Goal: Navigation & Orientation: Find specific page/section

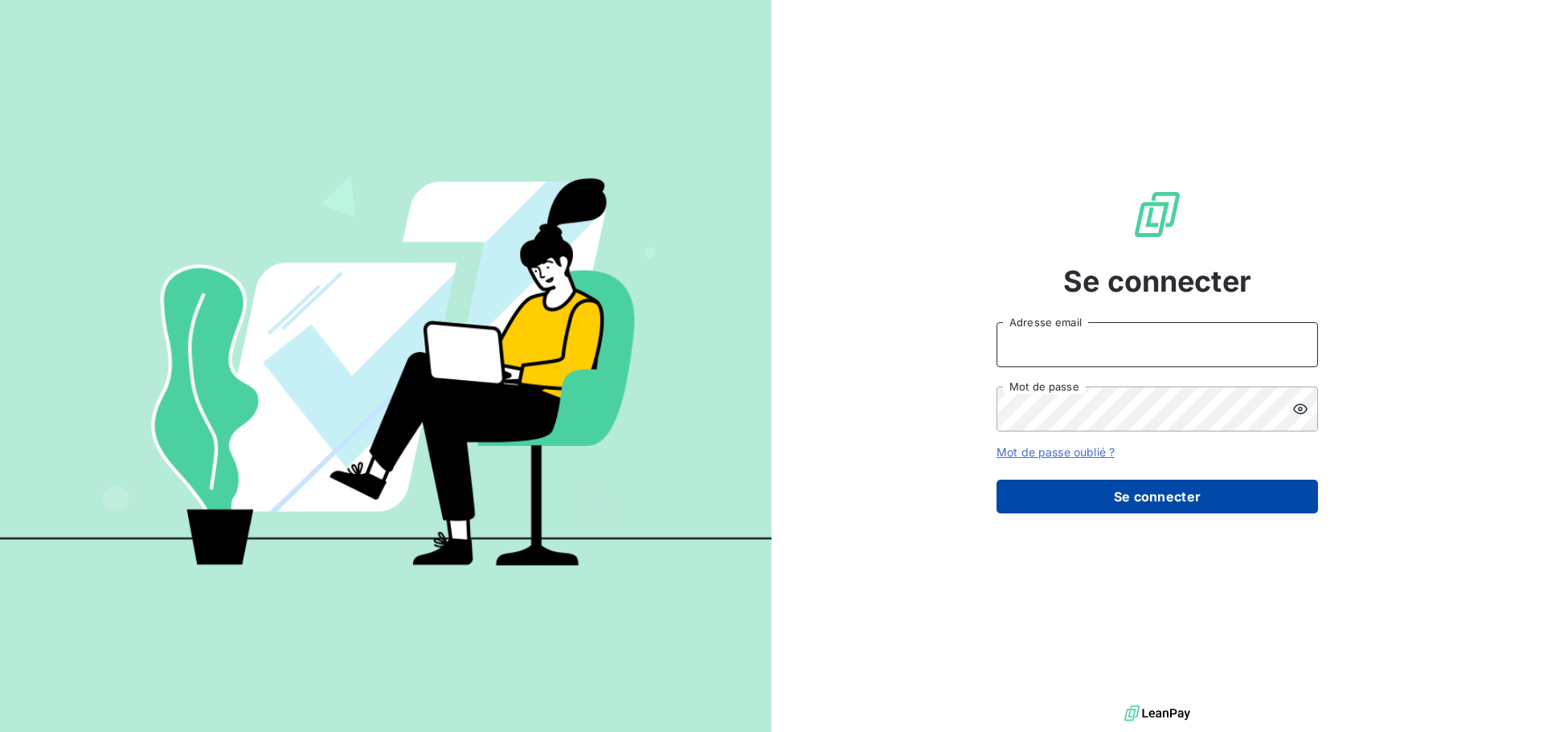
type input "[EMAIL_ADDRESS][DOMAIN_NAME]"
click at [1141, 506] on button "Se connecter" at bounding box center [1157, 497] width 321 height 34
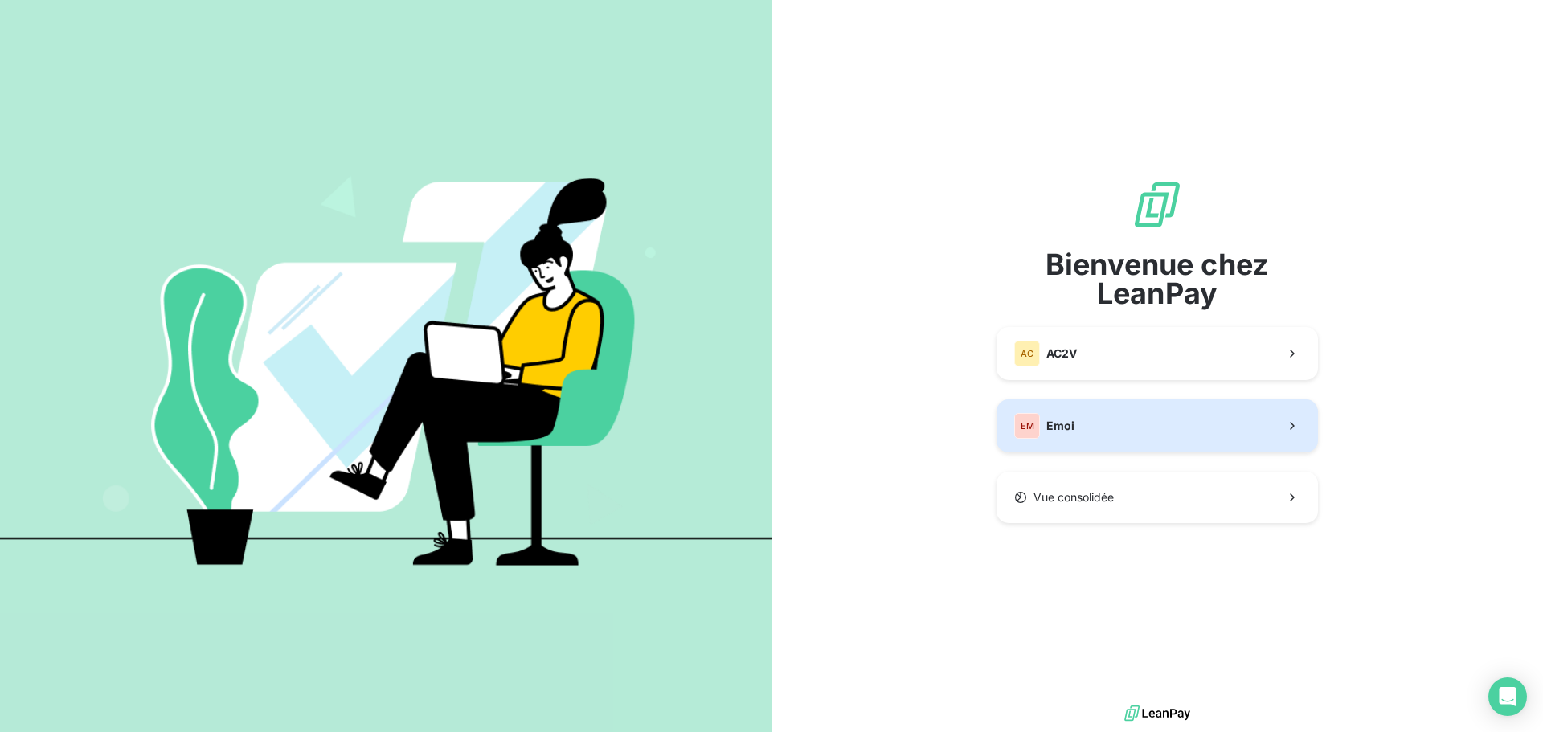
click at [1040, 437] on div "EM Emoi" at bounding box center [1044, 426] width 60 height 26
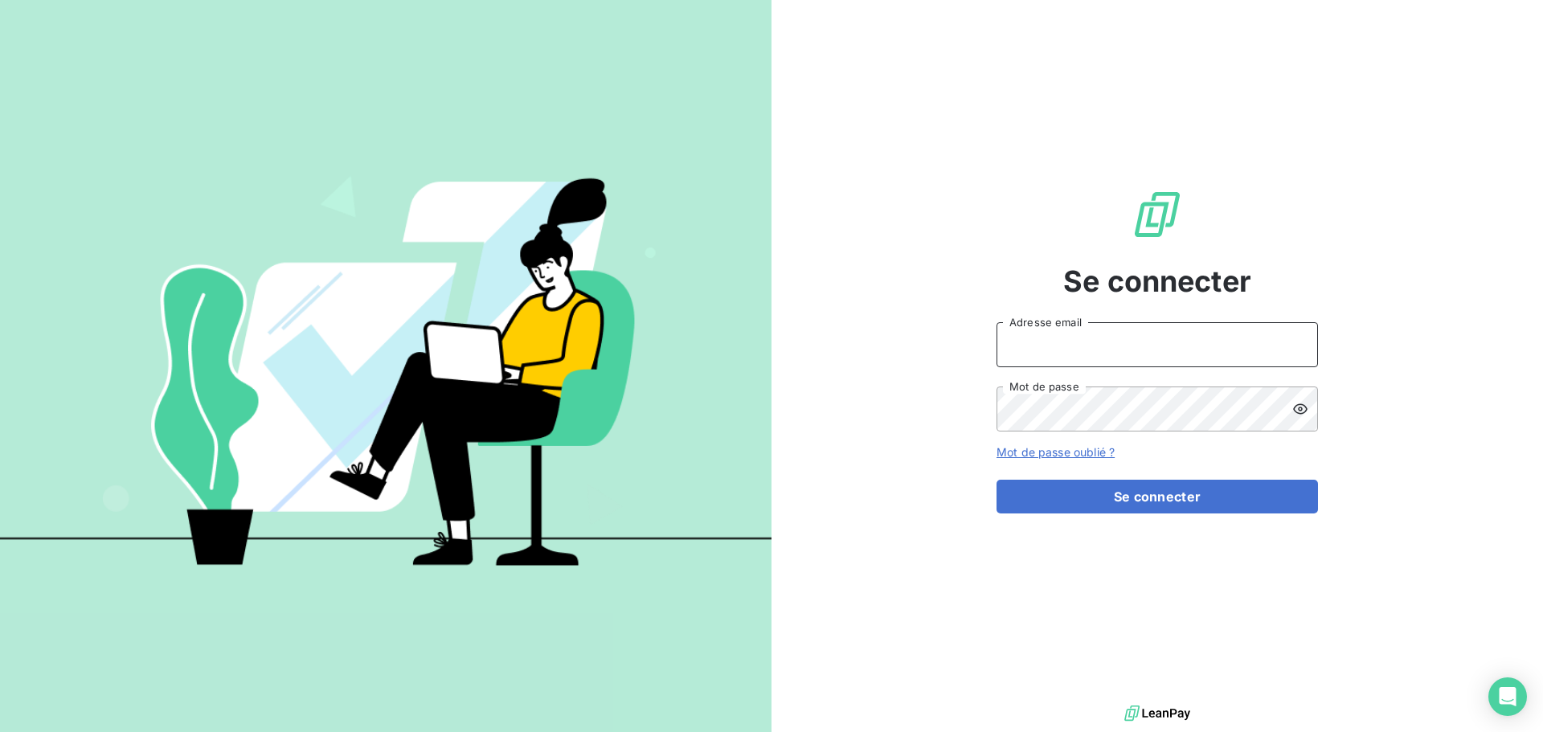
type input "[EMAIL_ADDRESS][DOMAIN_NAME]"
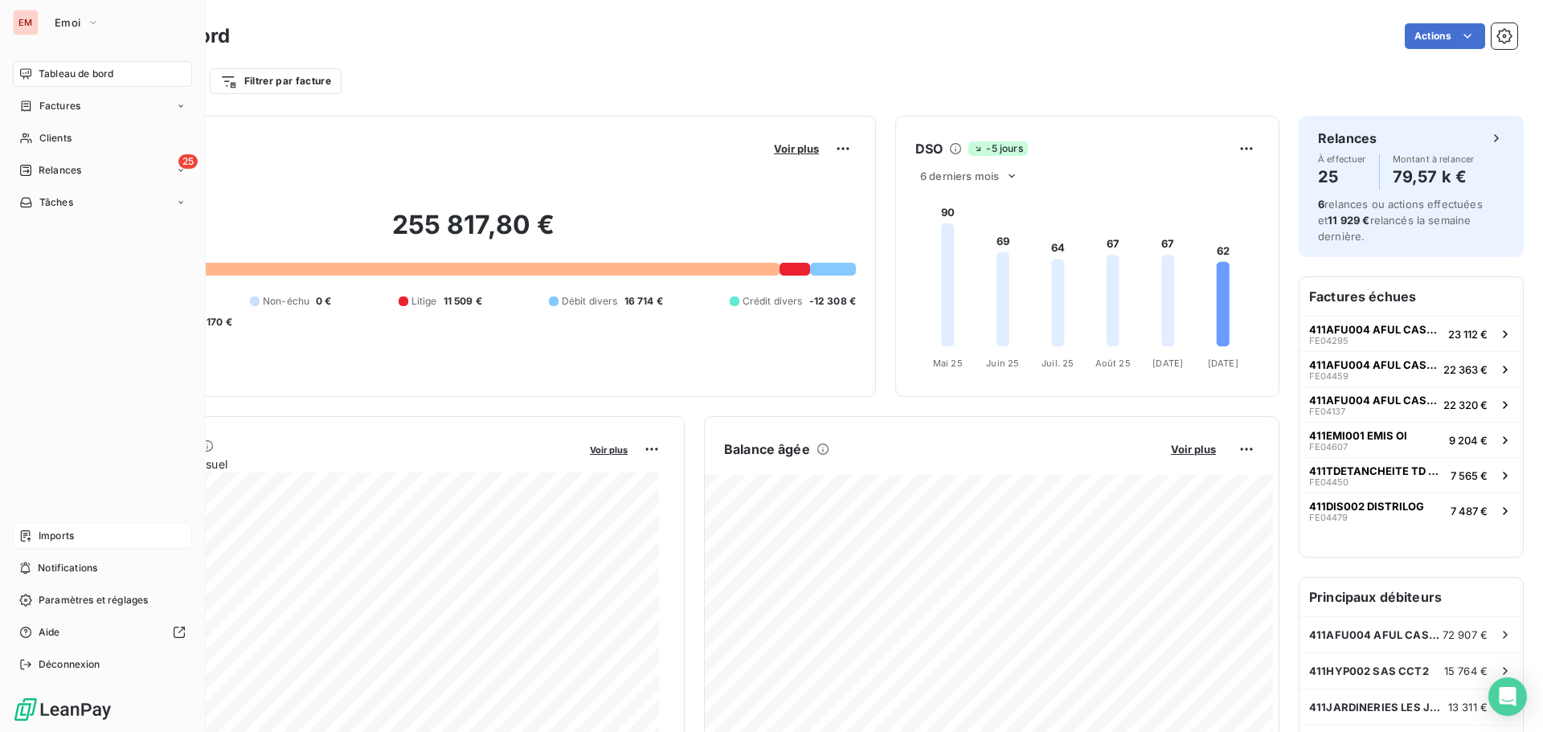
click at [79, 526] on div "Imports" at bounding box center [102, 536] width 179 height 26
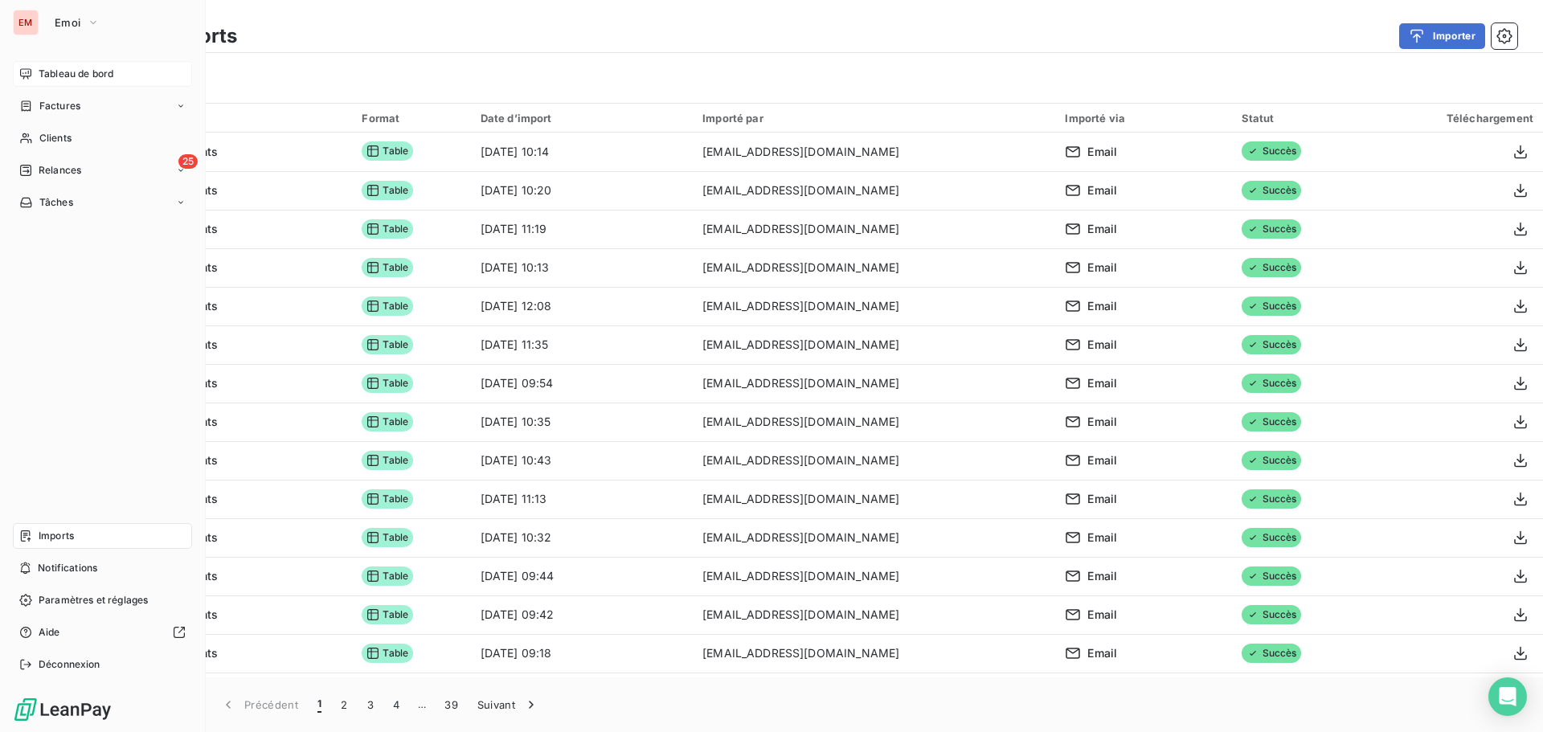
drag, startPoint x: 39, startPoint y: 79, endPoint x: 49, endPoint y: 75, distance: 11.2
click at [39, 79] on span "Tableau de bord" at bounding box center [76, 74] width 75 height 14
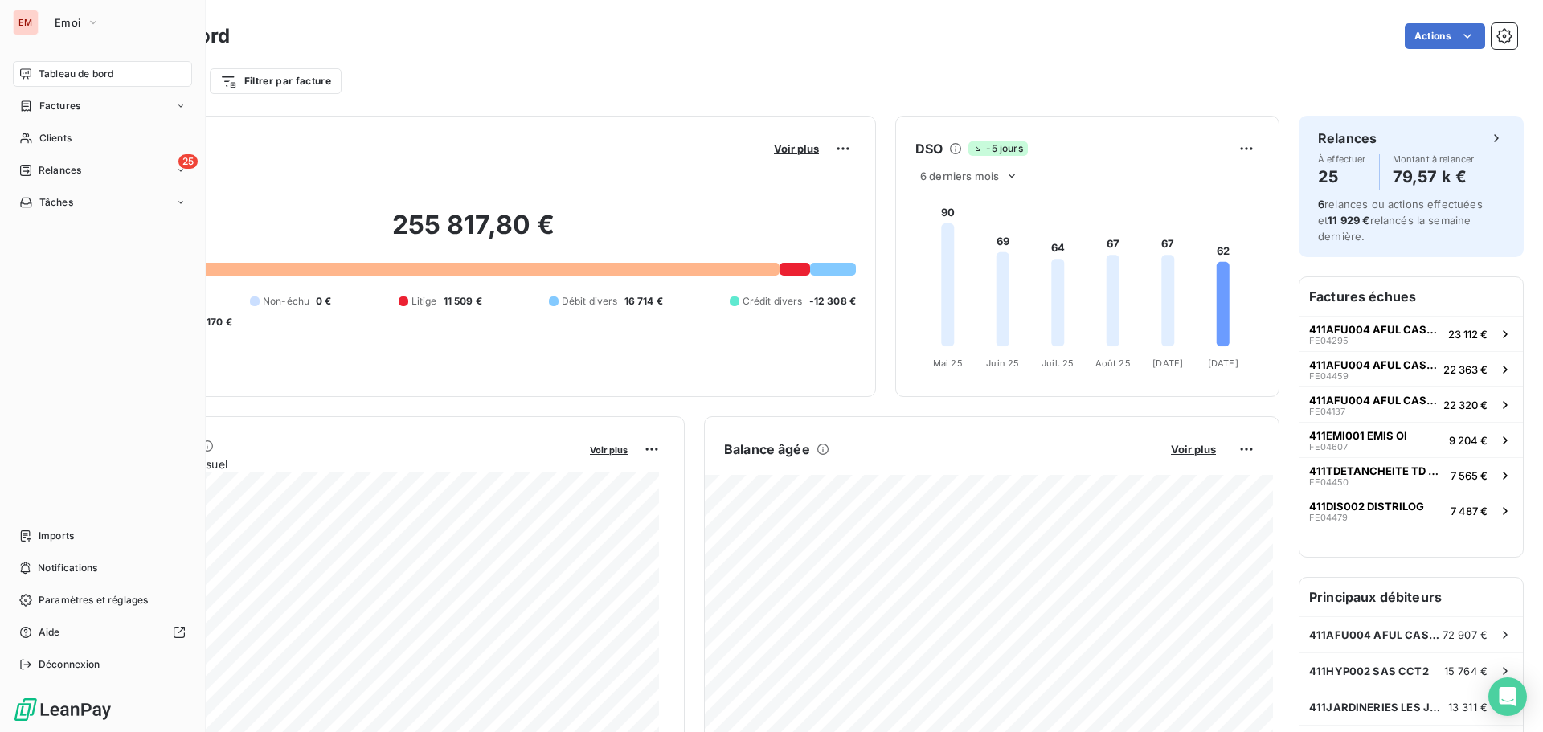
click at [75, 75] on span "Tableau de bord" at bounding box center [76, 74] width 75 height 14
